Goal: Information Seeking & Learning: Learn about a topic

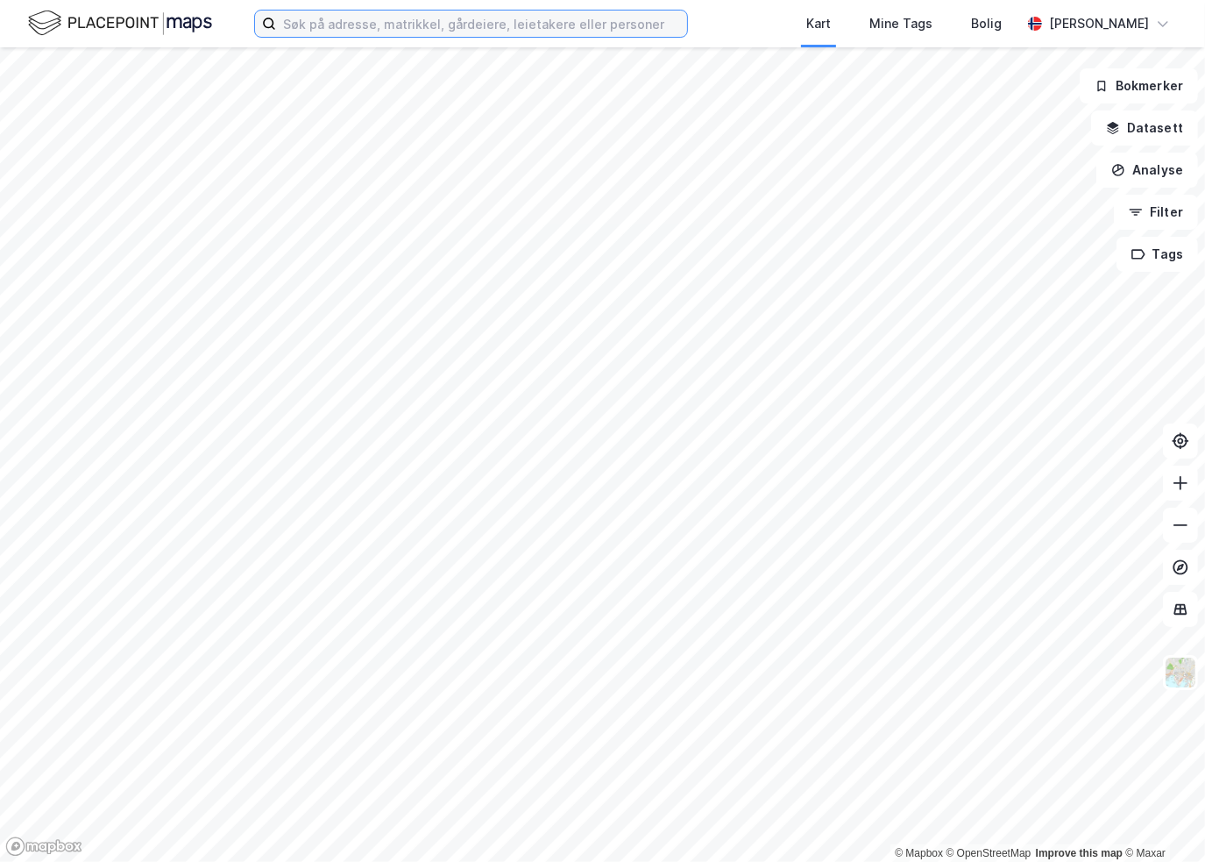
click at [330, 26] on input at bounding box center [481, 24] width 411 height 26
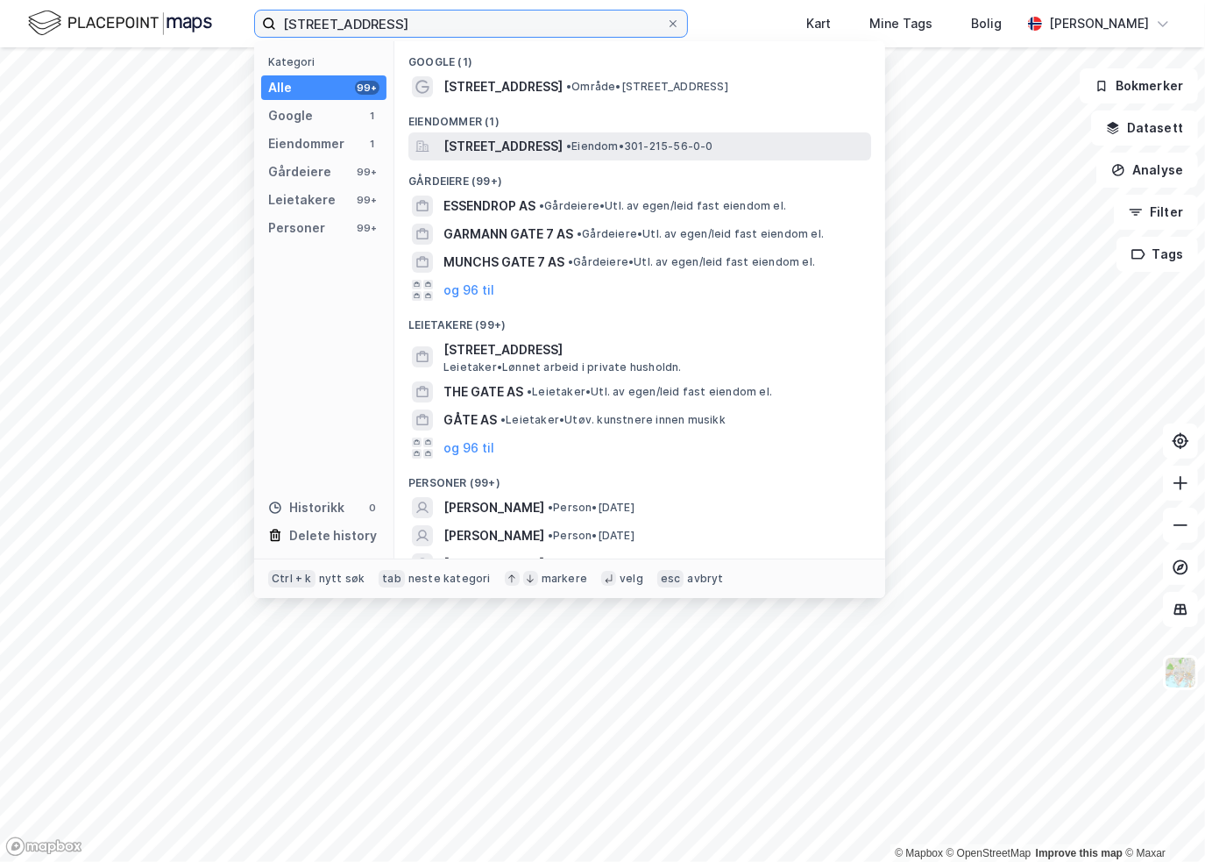
type input "[STREET_ADDRESS]"
click at [476, 153] on span "[STREET_ADDRESS]" at bounding box center [502, 146] width 119 height 21
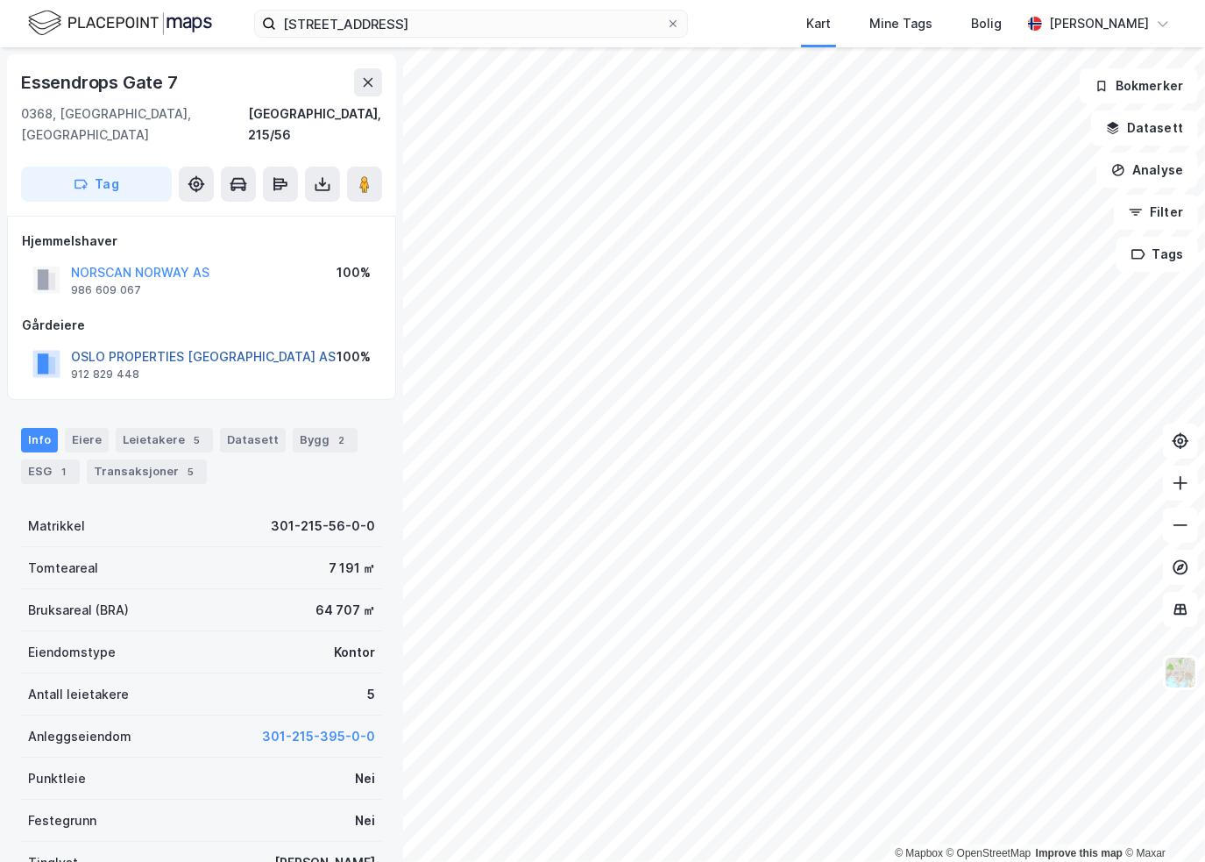
click at [0, 0] on button "OSLO PROPERTIES [GEOGRAPHIC_DATA] AS" at bounding box center [0, 0] width 0 height 0
